Goal: Task Accomplishment & Management: Manage account settings

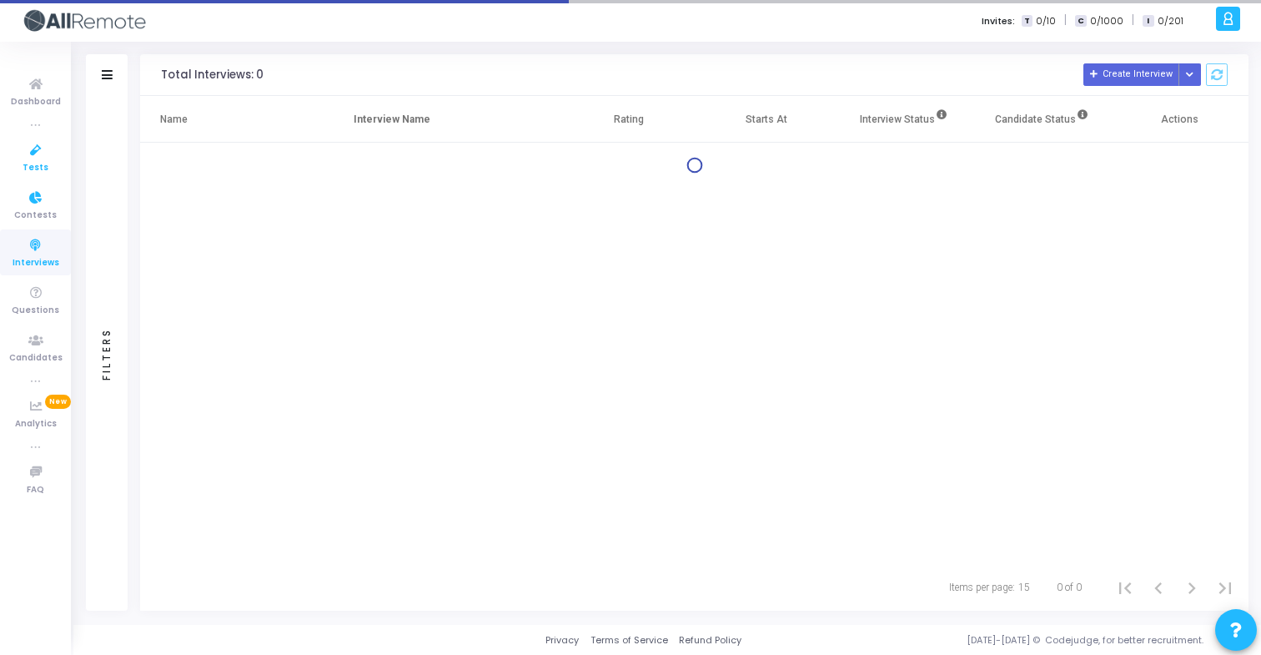
click at [49, 169] on link "Tests" at bounding box center [35, 157] width 71 height 46
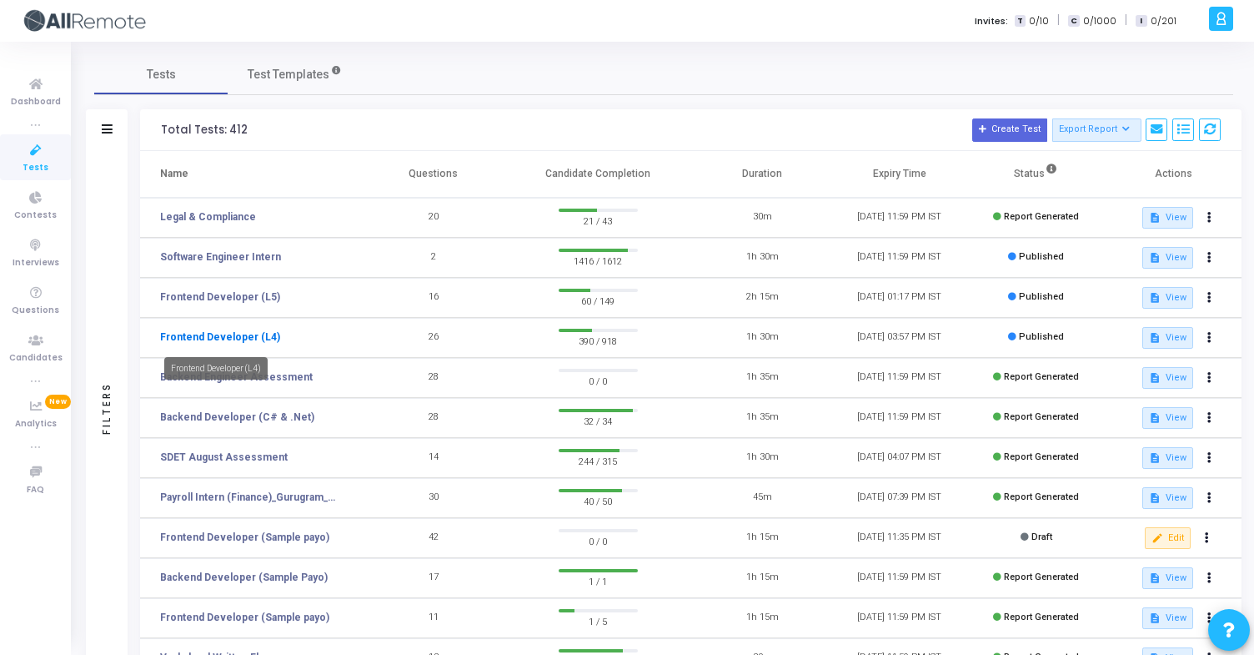
click at [233, 345] on mat-tooltip-component "Frontend Developer (L4)" at bounding box center [216, 368] width 127 height 46
click at [223, 329] on link "Frontend Developer (L4)" at bounding box center [220, 336] width 120 height 15
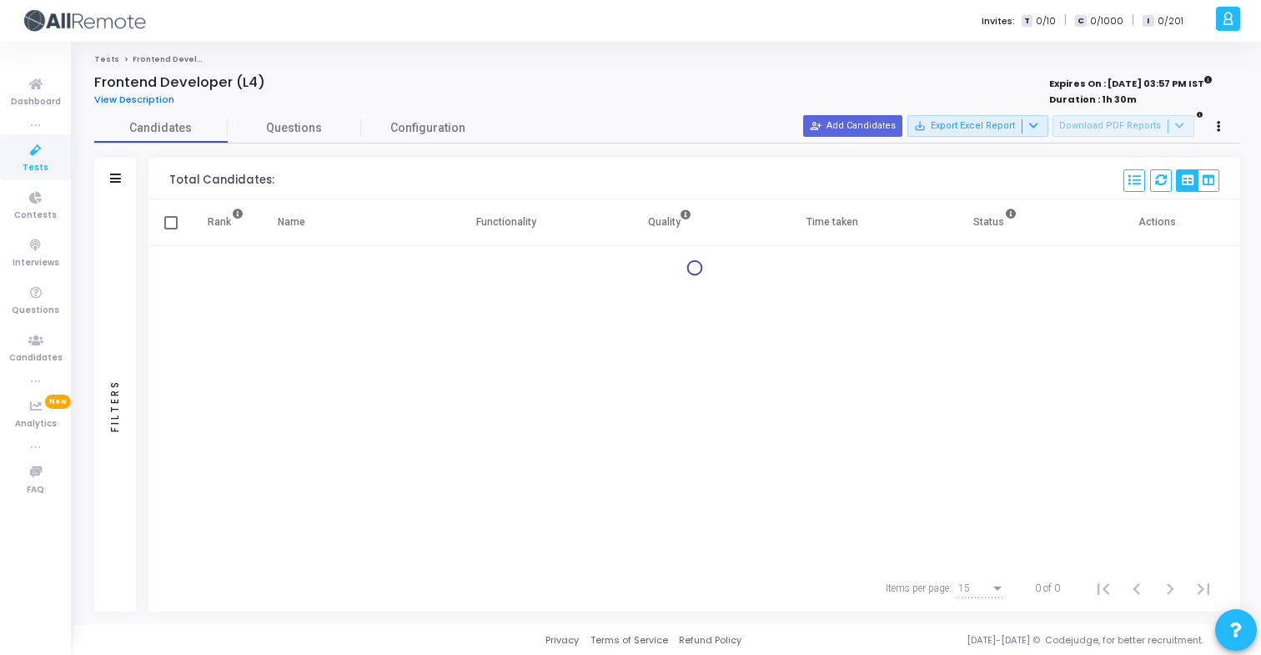
click at [119, 187] on div "Filters" at bounding box center [115, 179] width 42 height 42
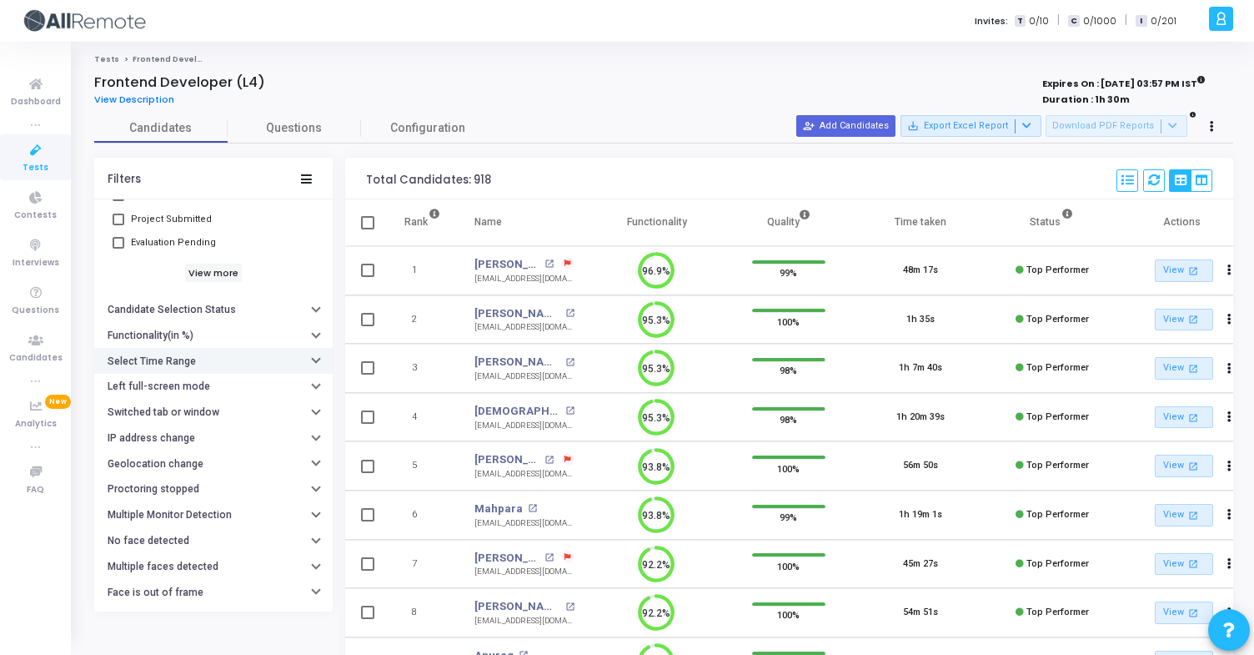
click at [206, 359] on button "Select Time Range" at bounding box center [213, 361] width 238 height 26
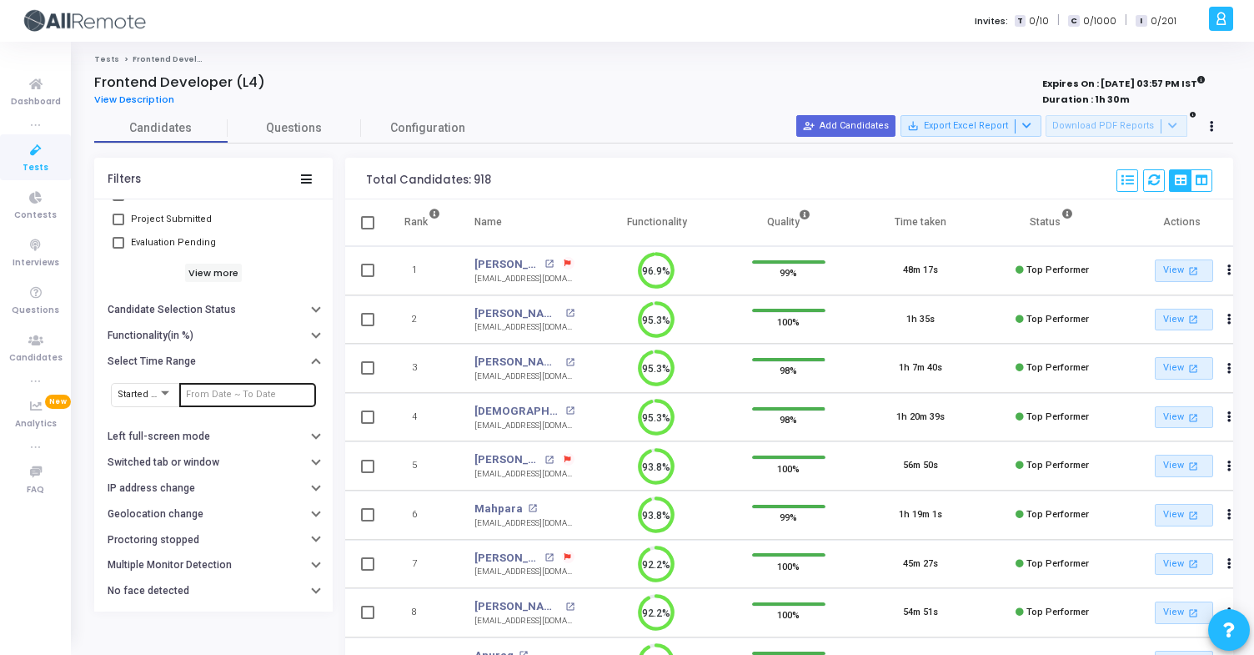
click at [219, 386] on div at bounding box center [247, 393] width 123 height 27
click at [224, 392] on input "text" at bounding box center [247, 394] width 123 height 10
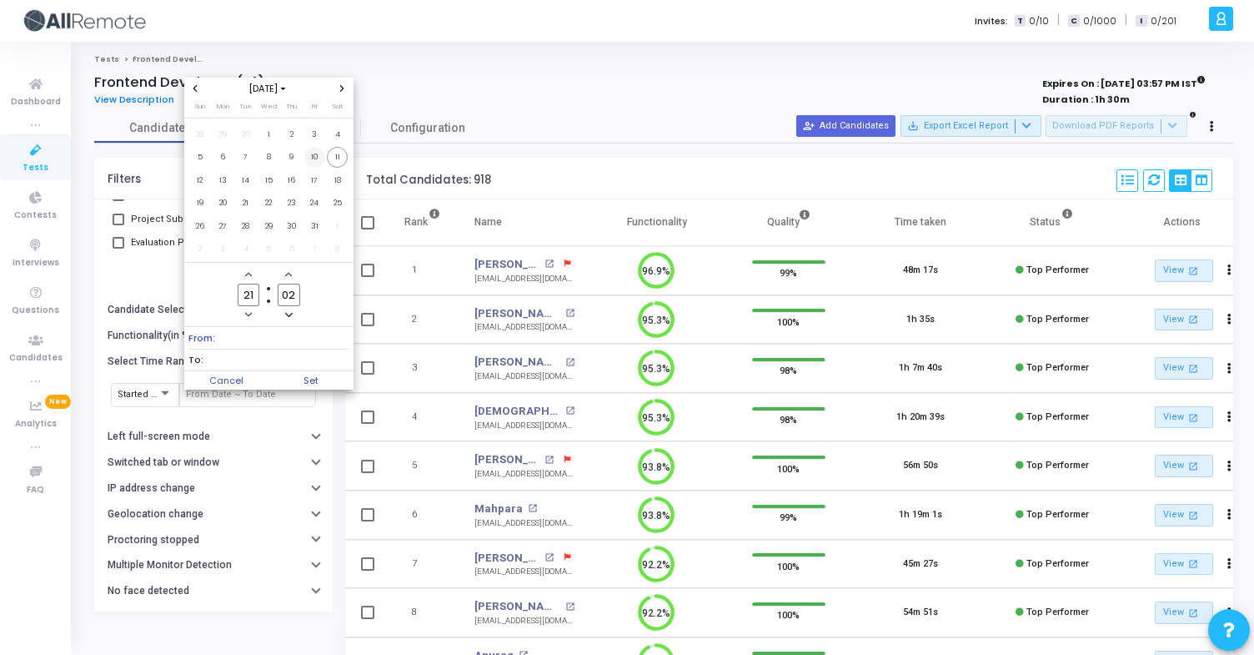
click at [311, 153] on span "10" at bounding box center [314, 157] width 21 height 21
click at [336, 157] on span "11" at bounding box center [337, 157] width 21 height 21
click at [310, 377] on span "Set" at bounding box center [311, 380] width 85 height 18
type input "[DATE] 9:02 PM - [DATE] 9:02 PM"
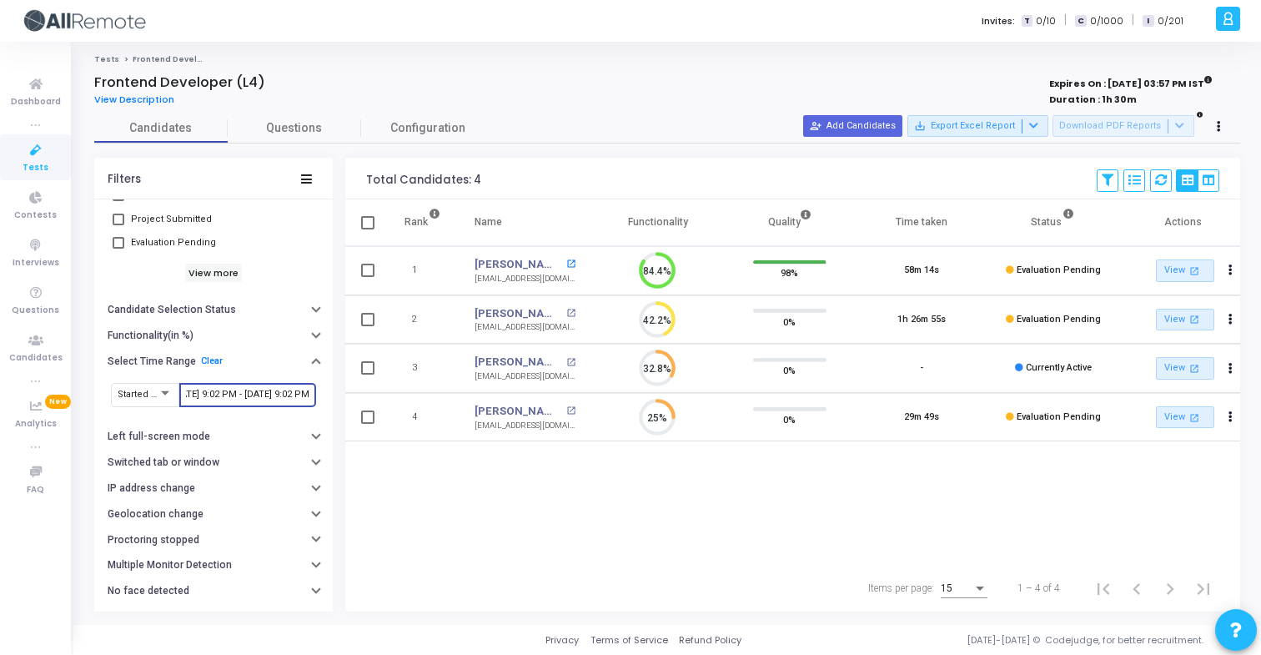
click at [570, 259] on mat-icon "open_in_new" at bounding box center [570, 263] width 9 height 9
click at [873, 75] on div "Frontend Developer (L4) View Description Expires On : [DATE] 03:57 PM IST Durat…" at bounding box center [667, 91] width 1146 height 35
click at [259, 397] on input "[DATE] 9:02 PM - [DATE] 9:02 PM" at bounding box center [247, 394] width 123 height 10
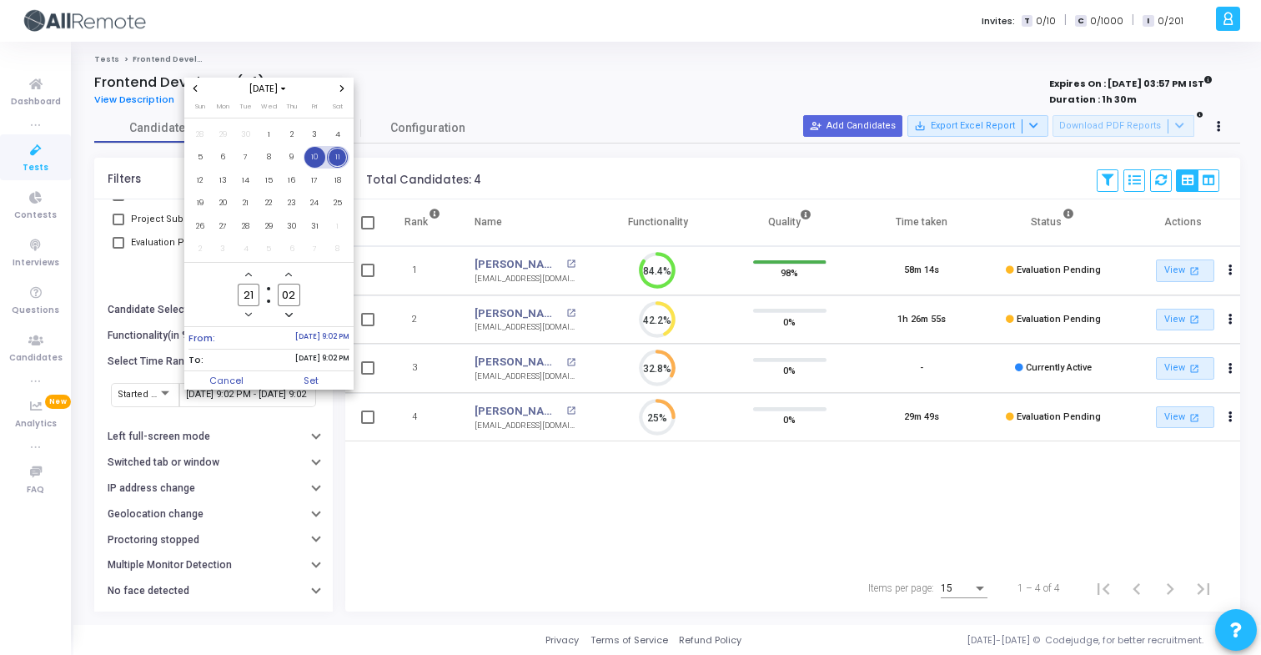
click at [509, 520] on div at bounding box center [630, 327] width 1261 height 655
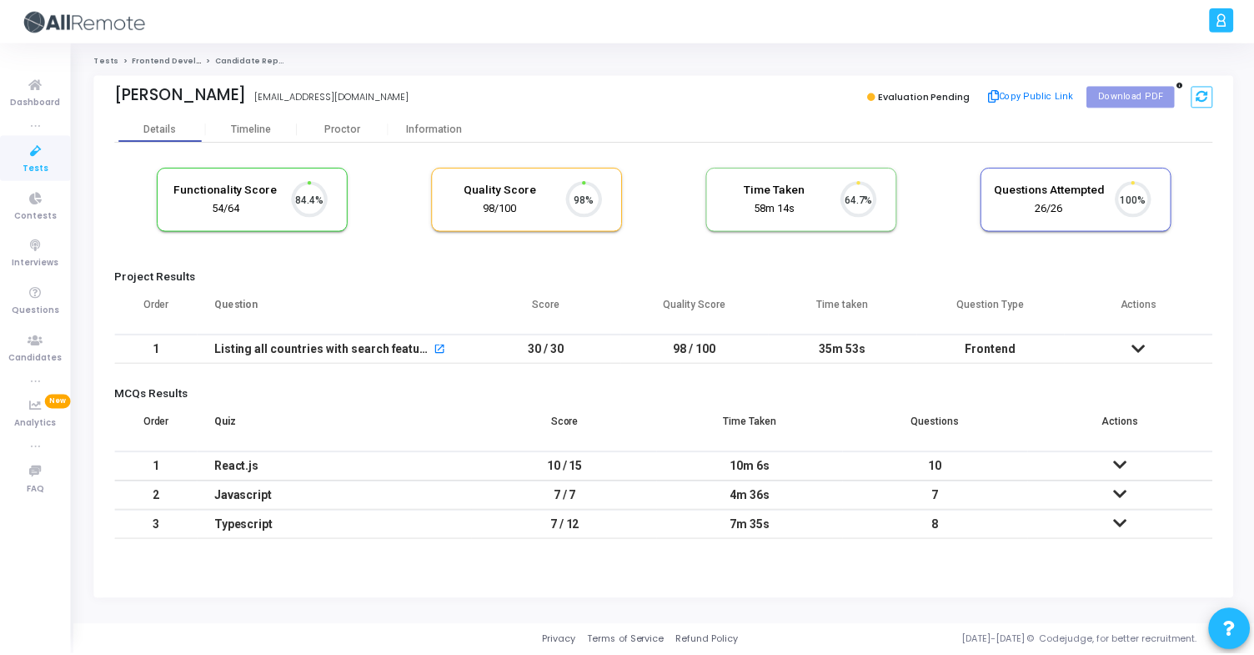
scroll to position [35, 43]
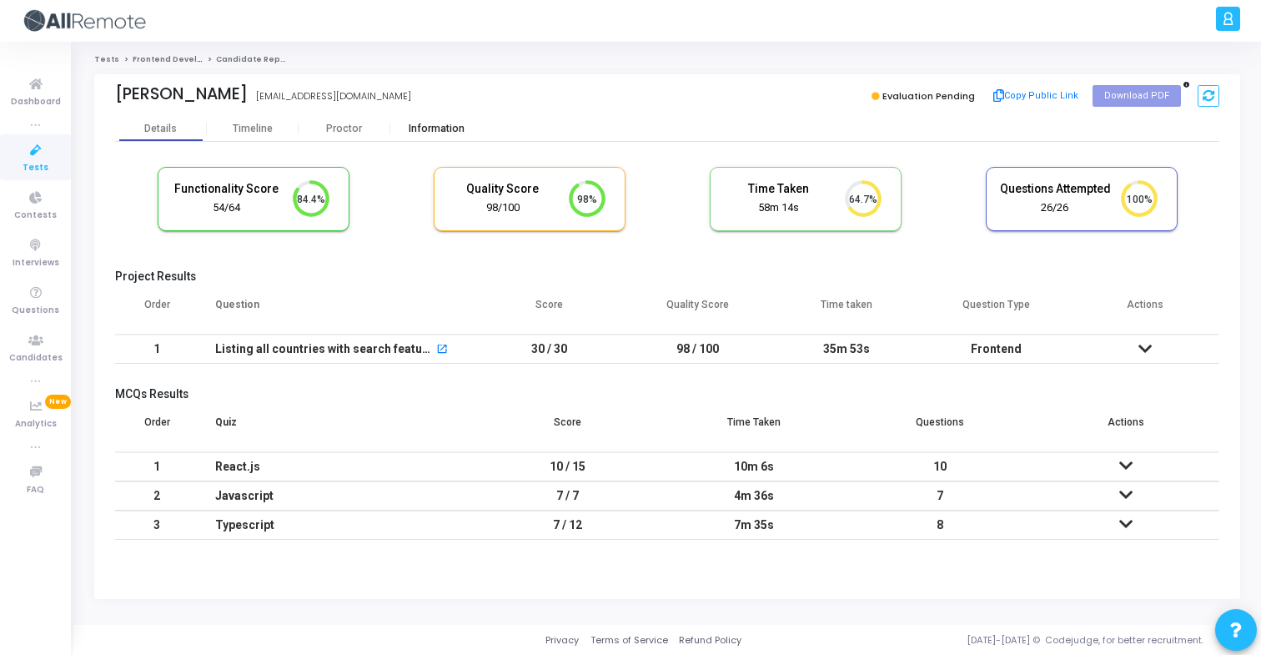
click at [422, 128] on div "Information" at bounding box center [436, 129] width 92 height 13
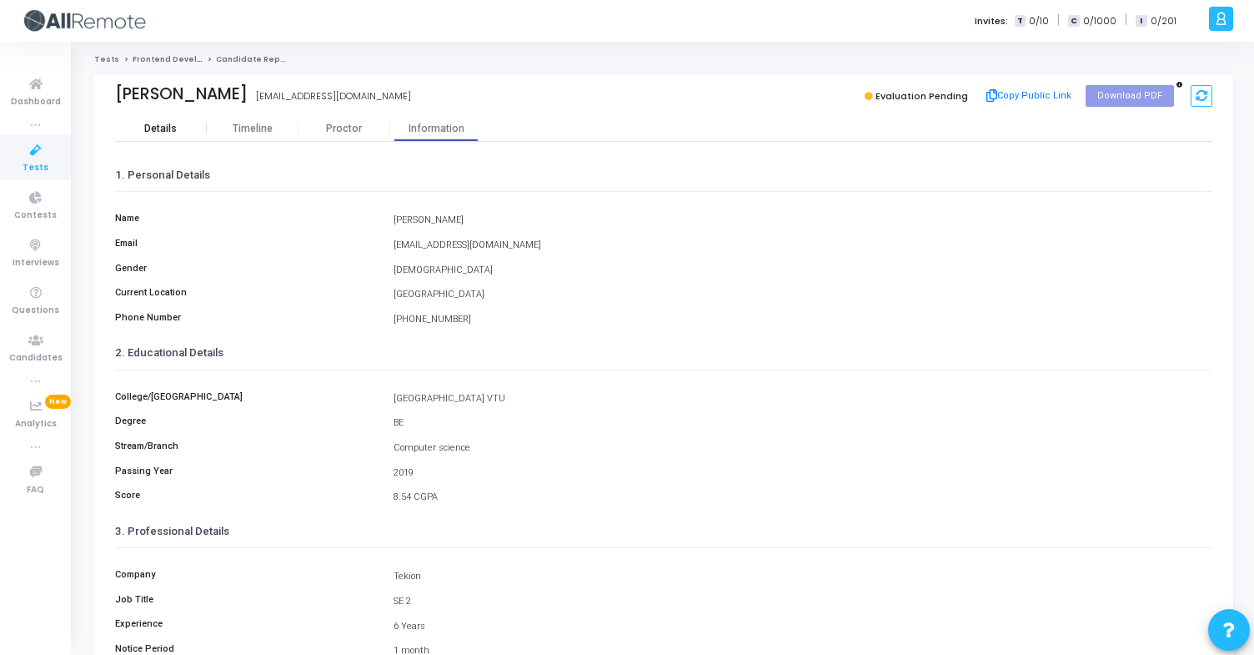
click at [171, 128] on div "Details" at bounding box center [160, 129] width 33 height 13
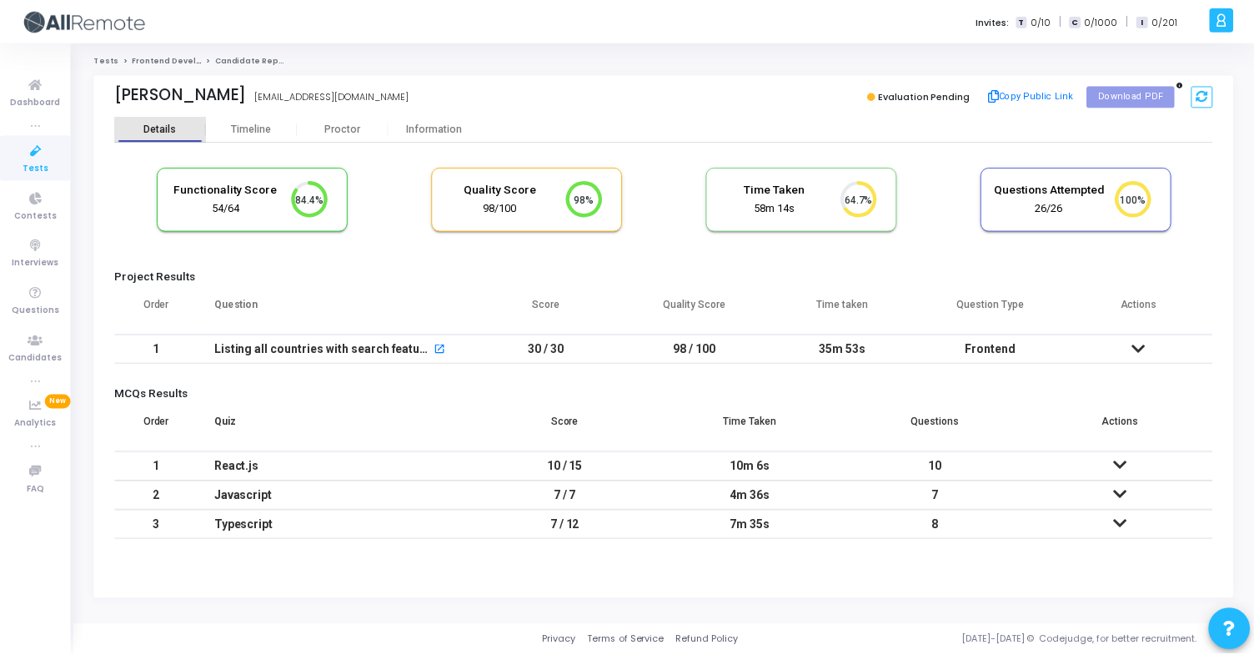
scroll to position [35, 43]
click at [444, 118] on div "Information" at bounding box center [436, 128] width 92 height 25
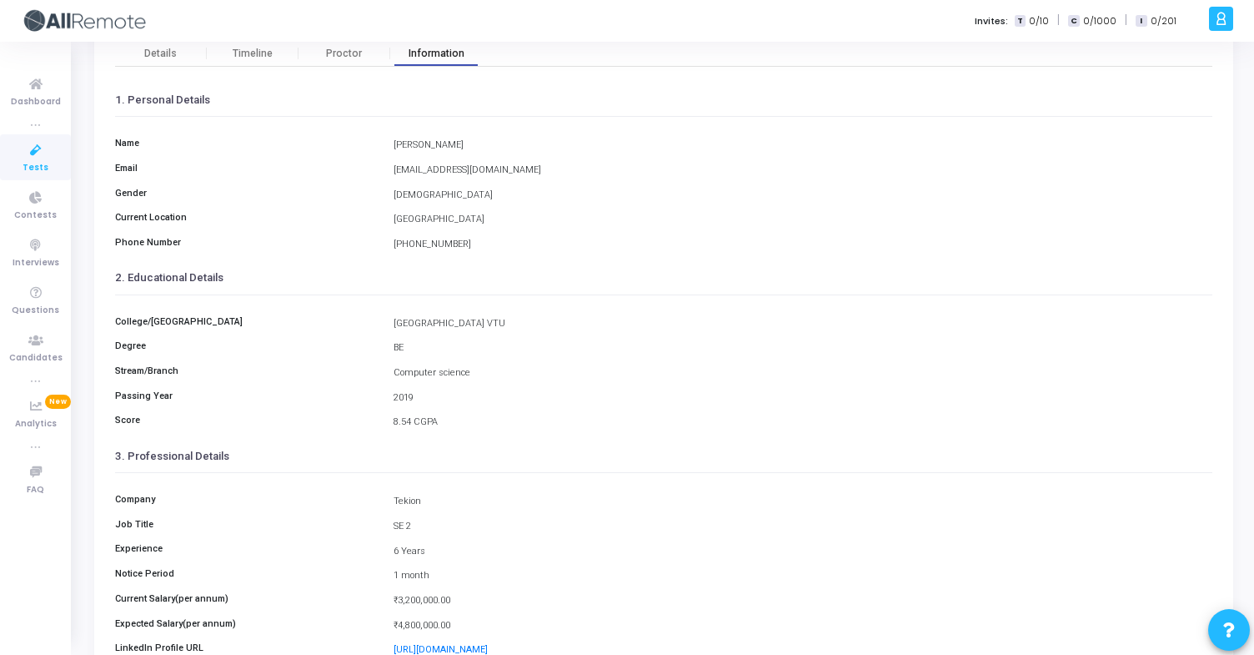
scroll to position [218, 0]
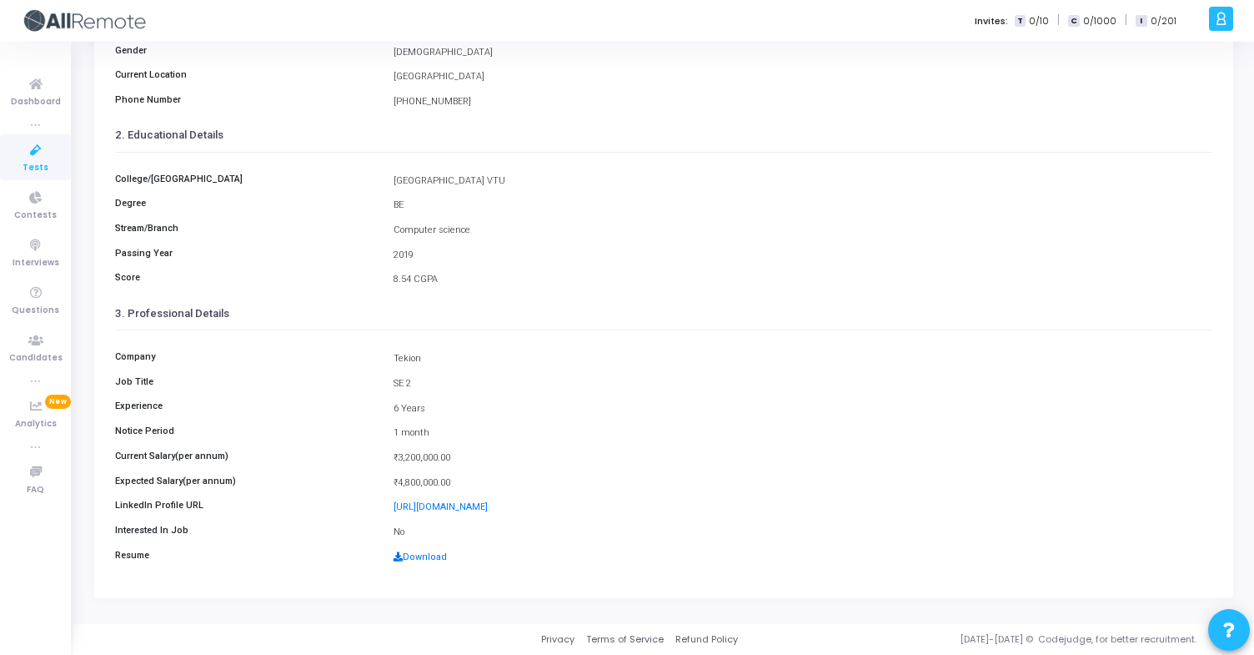
click at [426, 560] on link "Download" at bounding box center [420, 556] width 53 height 11
